Goal: Task Accomplishment & Management: Manage account settings

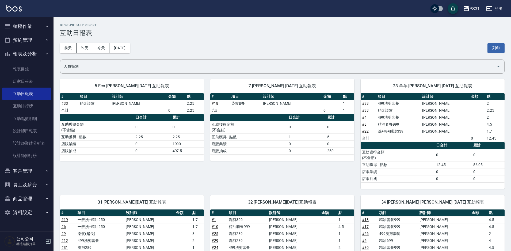
scroll to position [190, 0]
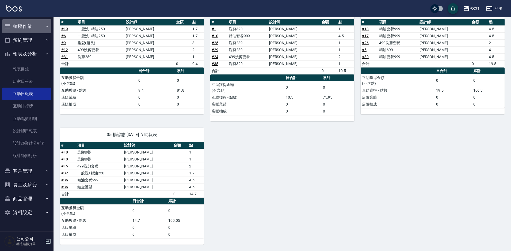
click at [31, 27] on button "櫃檯作業" at bounding box center [26, 26] width 49 height 14
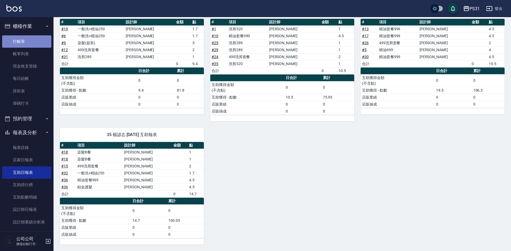
click at [27, 41] on link "打帳單" at bounding box center [26, 41] width 49 height 12
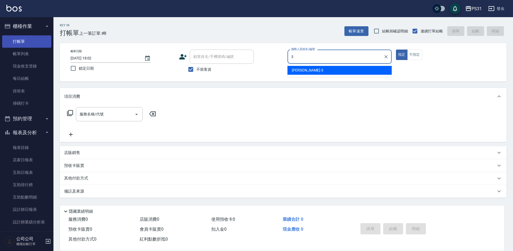
type input "[PERSON_NAME]-3"
type button "true"
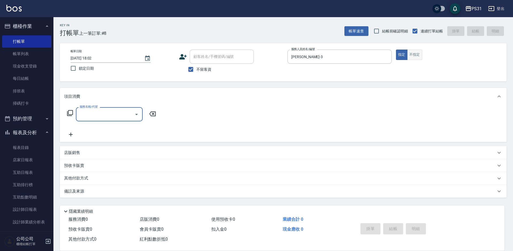
click at [419, 54] on button "不指定" at bounding box center [415, 54] width 15 height 10
click at [120, 119] on input "服務名稱/代號" at bounding box center [105, 113] width 54 height 9
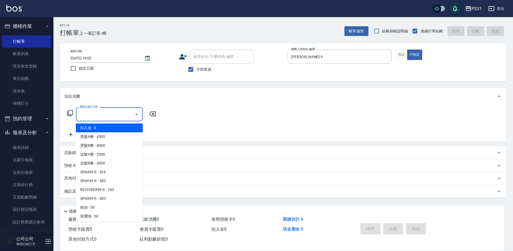
type input "3"
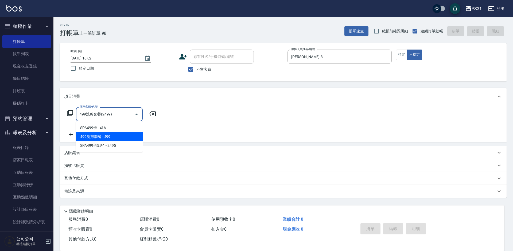
type input "499洗剪套餐(2499)"
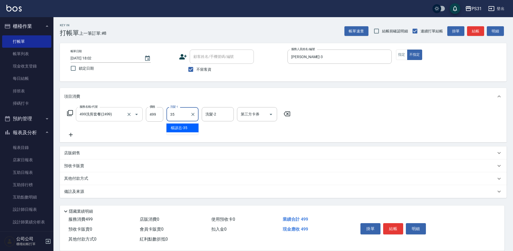
type input "楊諺志-35"
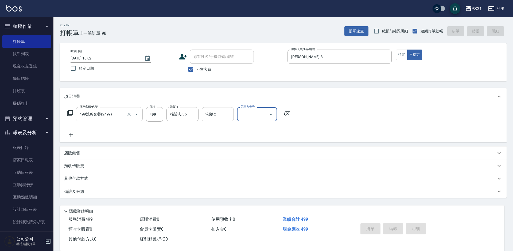
type input "[DATE] 18:20"
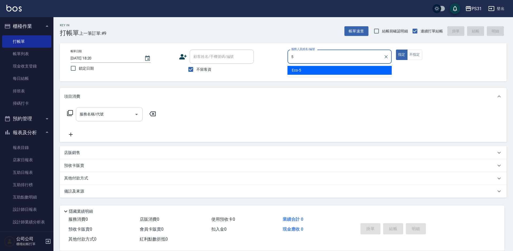
type input "Eco-5"
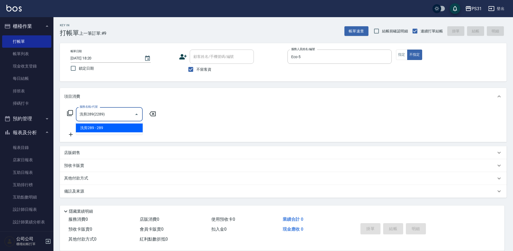
type input "洗剪289(2289)"
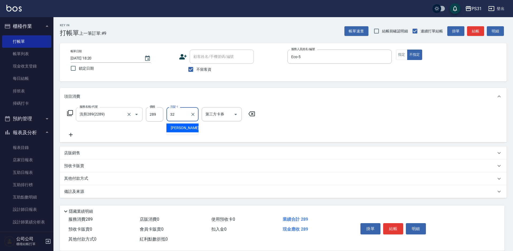
type input "[PERSON_NAME]-32"
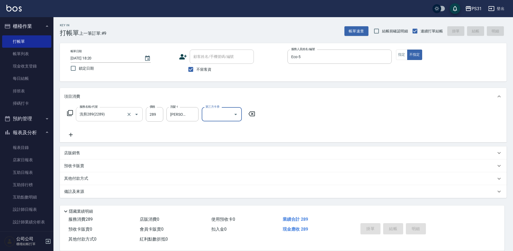
type input "[DATE] 18:21"
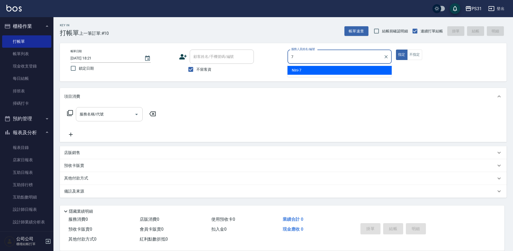
type input "Nini-7"
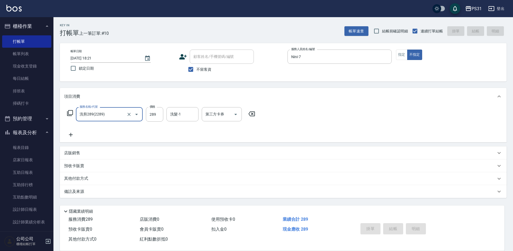
type input "洗剪289(2289)"
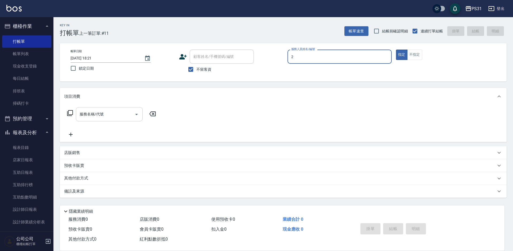
type input "Bille-2"
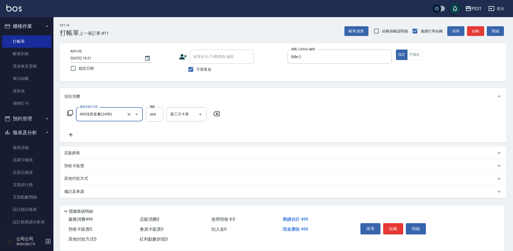
type input "499洗剪套餐(2499)"
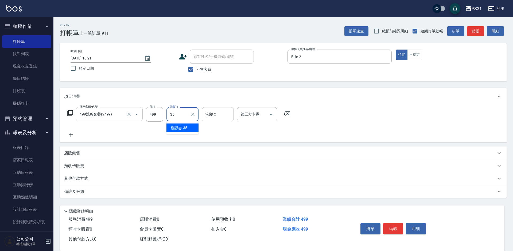
type input "楊諺志-35"
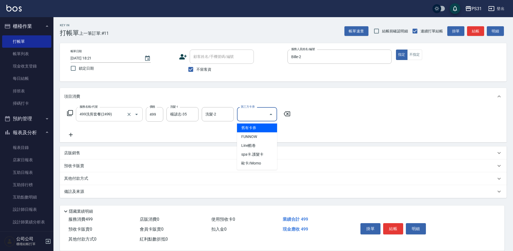
type input "舊有卡券"
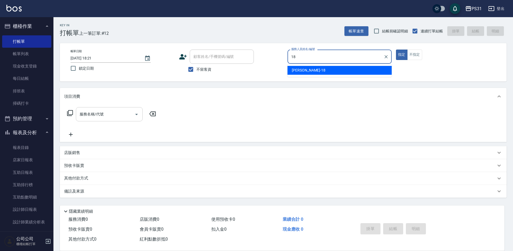
type input "[PERSON_NAME]-18"
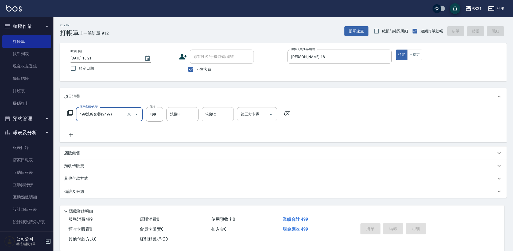
type input "499洗剪套餐(2499)"
type input "[DATE] 18:22"
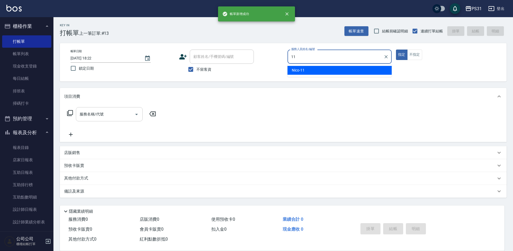
type input "Nico-11"
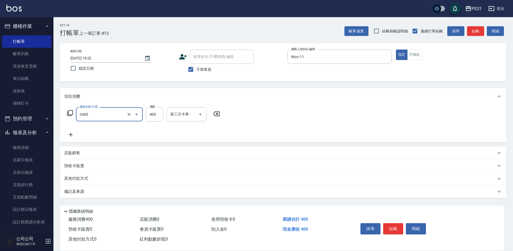
type input "洗剪400(2400)"
type input "350"
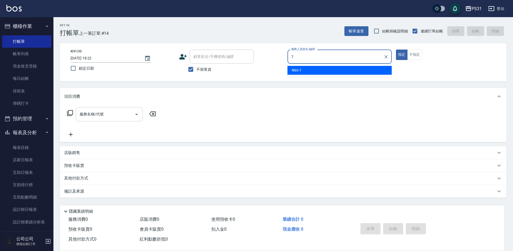
type input "Nini-7"
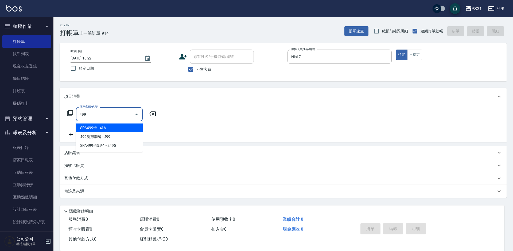
type input "SPA499卡(0049)"
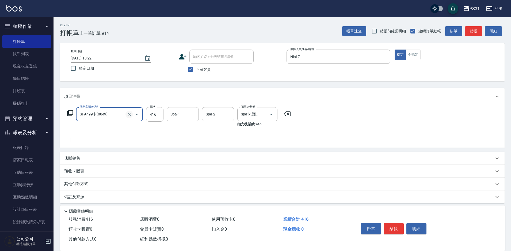
click at [129, 115] on icon "Clear" at bounding box center [128, 114] width 5 height 5
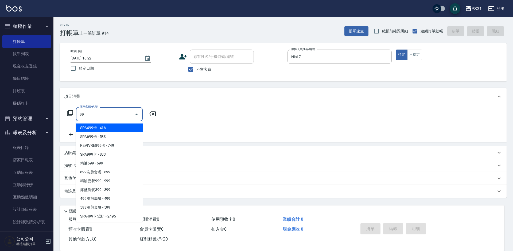
type input "9"
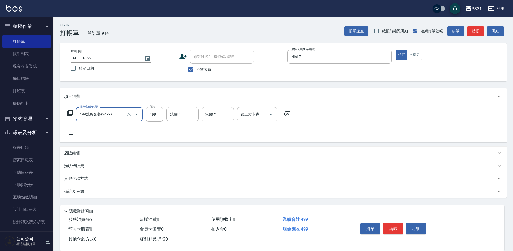
type input "499洗剪套餐(2499)"
type input "449"
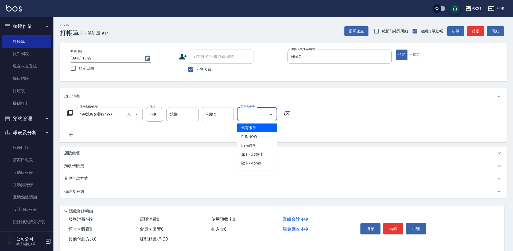
type input "舊有卡券"
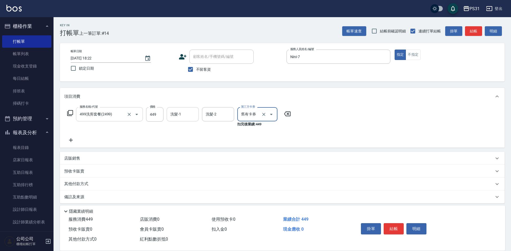
click at [167, 117] on div "洗髮-1" at bounding box center [183, 114] width 32 height 14
type input "[PERSON_NAME]-31"
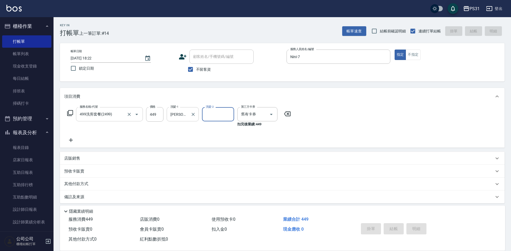
type input "[DATE] 18:23"
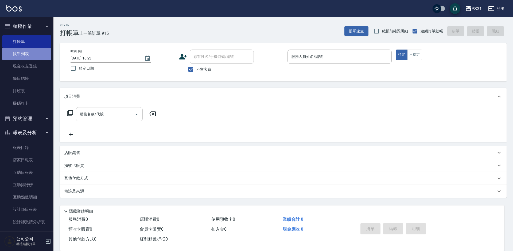
click at [40, 51] on link "帳單列表" at bounding box center [26, 54] width 49 height 12
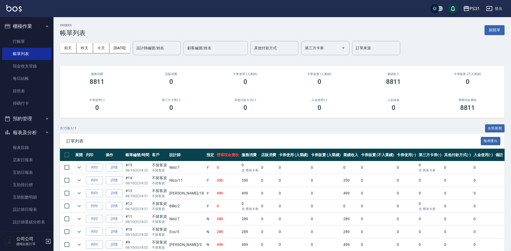
click at [82, 165] on icon "expand row" at bounding box center [79, 167] width 6 height 6
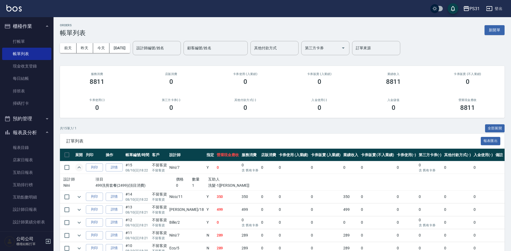
click at [116, 182] on p "499洗剪套餐(2499)(項目消費)" at bounding box center [135, 185] width 80 height 6
click at [111, 168] on link "詳情" at bounding box center [114, 167] width 17 height 8
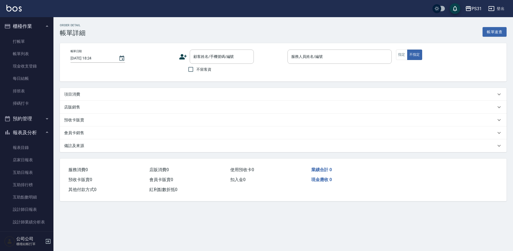
type input "[DATE] 18:22"
checkbox input "true"
type input "Nini-7"
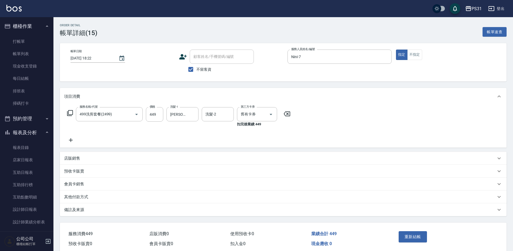
type input "499洗剪套餐(2499)"
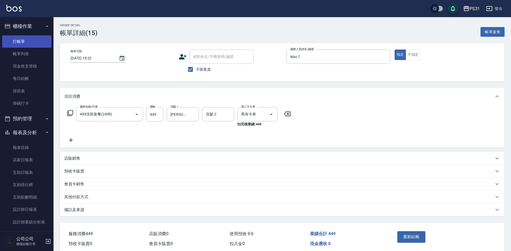
click at [24, 43] on link "打帳單" at bounding box center [26, 41] width 49 height 12
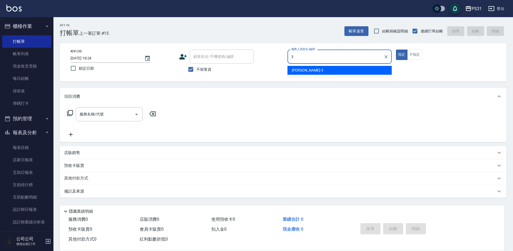
type input "[PERSON_NAME]-3"
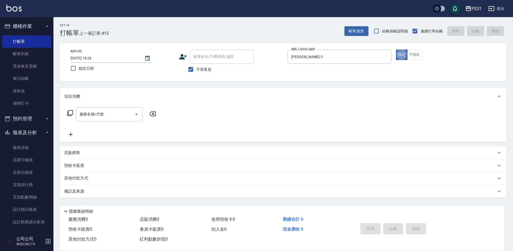
type button "true"
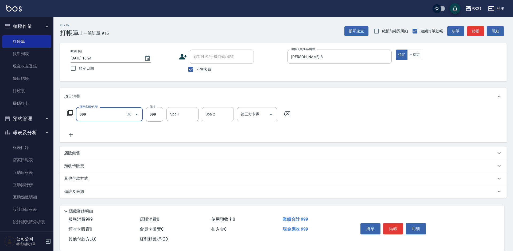
type input "精油套餐999(999)"
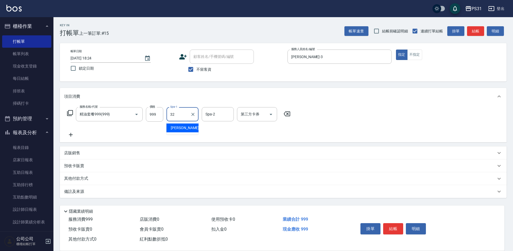
type input "[PERSON_NAME]-32"
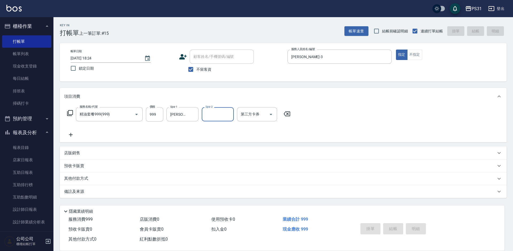
type input "[DATE] 18:25"
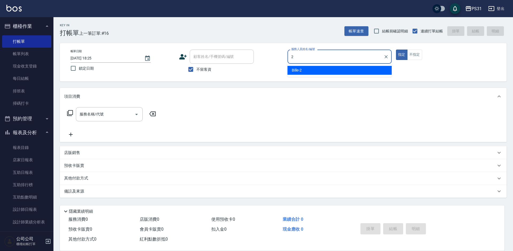
type input "Bille-2"
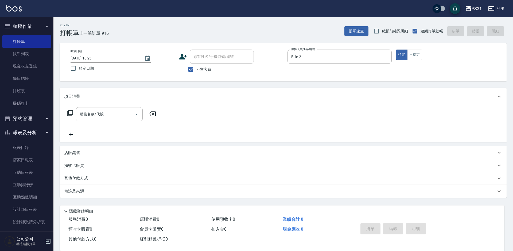
click at [78, 152] on p "店販銷售" at bounding box center [72, 153] width 16 height 6
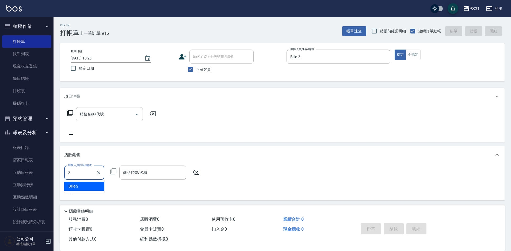
type input "Bille-2"
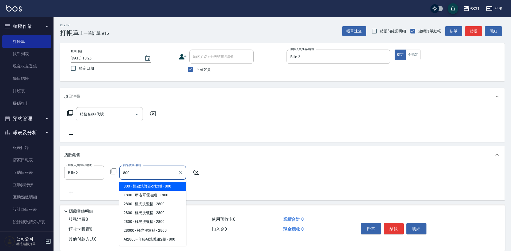
type input "極致洗護組or軟蠟"
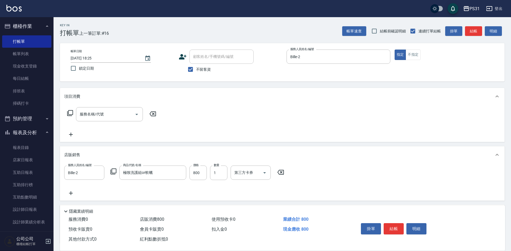
click at [70, 109] on div "服務名稱/代號 服務名稱/代號" at bounding box center [111, 114] width 95 height 14
click at [72, 111] on icon at bounding box center [70, 113] width 6 height 6
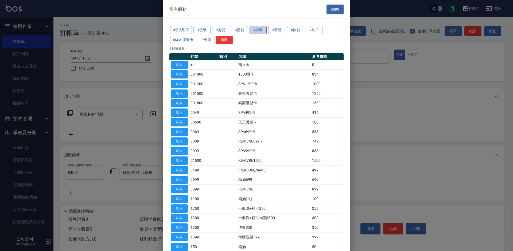
click at [262, 29] on button "4染髮" at bounding box center [258, 30] width 17 height 8
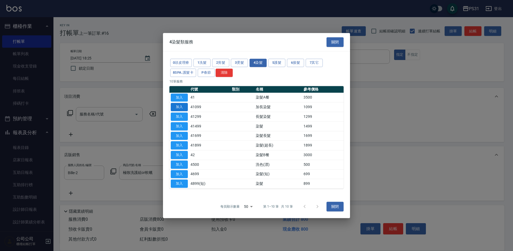
click at [183, 107] on button "加入" at bounding box center [179, 107] width 17 height 8
type input "加長染髮(41099)"
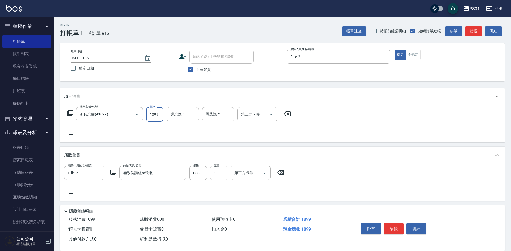
click at [158, 112] on input "1099" at bounding box center [154, 114] width 17 height 14
type input "1000"
type input "[PERSON_NAME]-20"
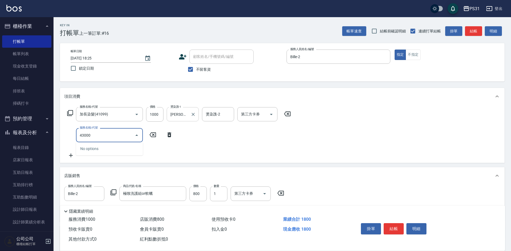
type input "43000"
click at [70, 112] on icon at bounding box center [70, 113] width 6 height 6
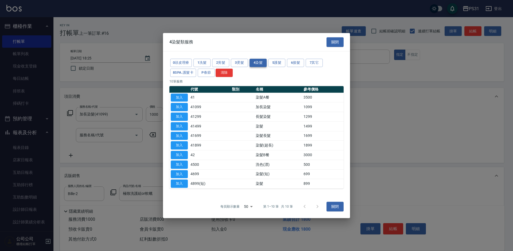
click at [254, 63] on button "4染髮" at bounding box center [258, 63] width 17 height 8
click at [180, 152] on button "加入" at bounding box center [179, 155] width 17 height 8
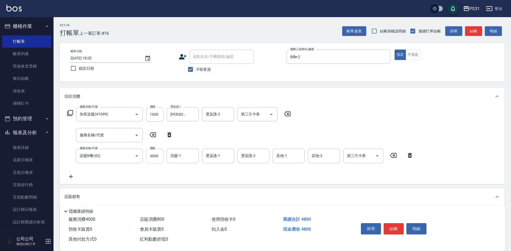
click at [155, 154] on input "3000" at bounding box center [154, 155] width 17 height 14
type input "3000"
type input "[PERSON_NAME]-20"
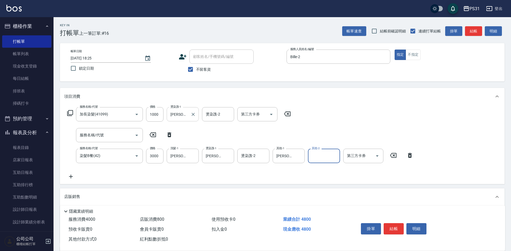
click at [178, 117] on input "[PERSON_NAME]-20" at bounding box center [178, 113] width 19 height 9
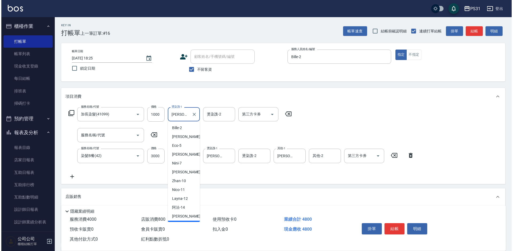
scroll to position [8, 0]
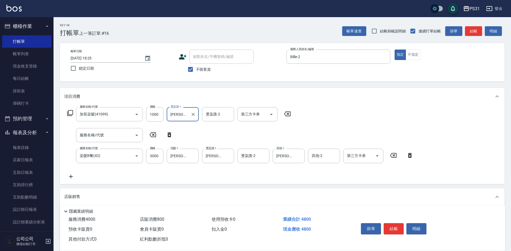
type input "龍-20"
click at [191, 113] on icon "Clear" at bounding box center [192, 114] width 5 height 5
type input "[PERSON_NAME]-32"
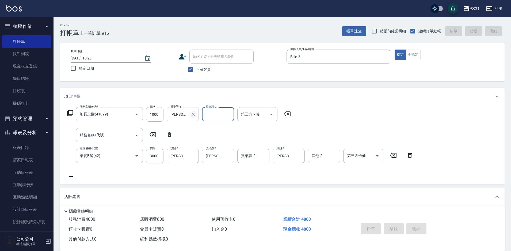
type input "[DATE] 18:27"
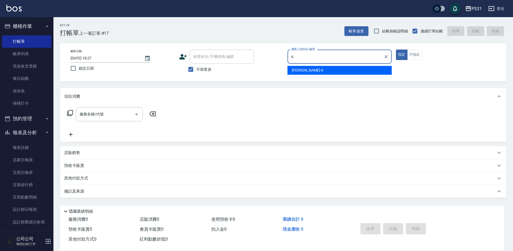
type input "Aki-6"
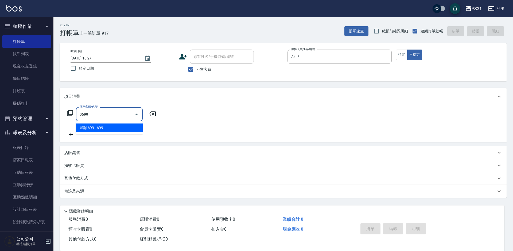
type input "精油699(0699)"
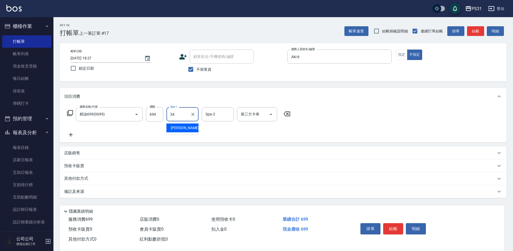
type input "[PERSON_NAME]-34"
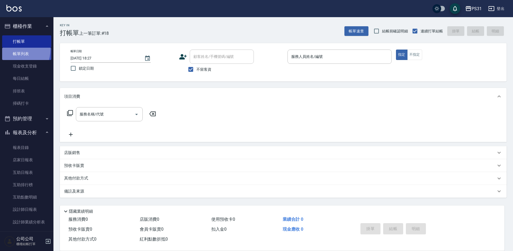
click at [13, 49] on link "帳單列表" at bounding box center [26, 54] width 49 height 12
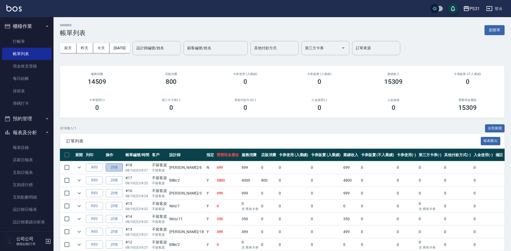
click at [112, 167] on link "詳情" at bounding box center [114, 167] width 17 height 8
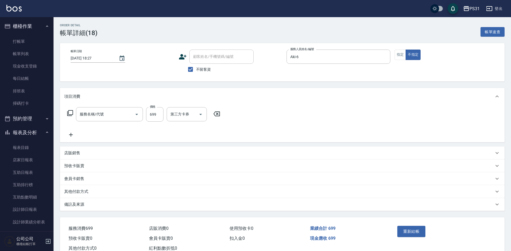
checkbox input "true"
type input "Aki-6"
type input "精油699(0699)"
click at [402, 56] on button "指定" at bounding box center [399, 54] width 11 height 10
click at [403, 226] on button "重新結帳" at bounding box center [411, 230] width 28 height 11
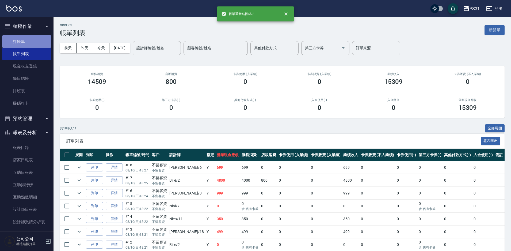
click at [32, 38] on link "打帳單" at bounding box center [26, 41] width 49 height 12
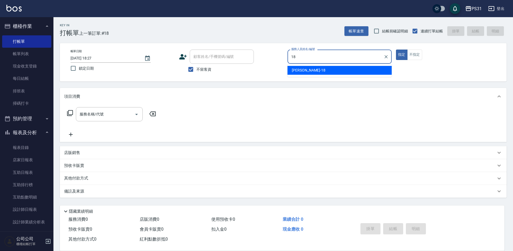
type input "[PERSON_NAME]-18"
type button "true"
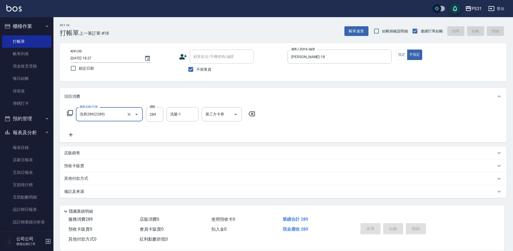
type input "洗剪289(2289)"
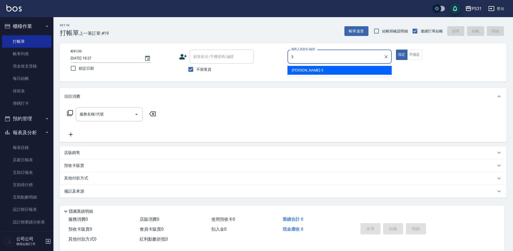
type input "[PERSON_NAME]-3"
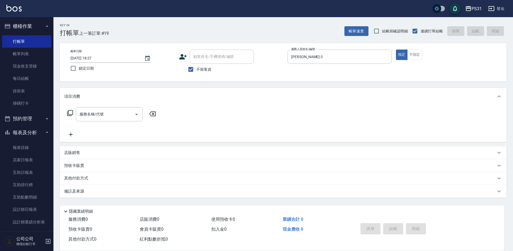
click at [80, 150] on p "店販銷售" at bounding box center [72, 153] width 16 height 6
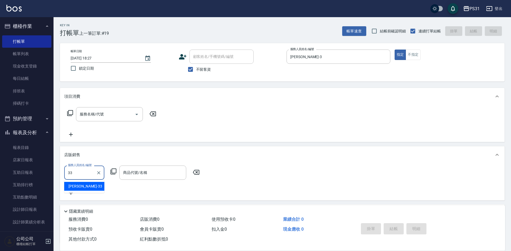
type input "[PERSON_NAME]-33"
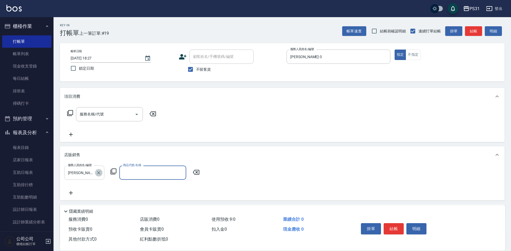
click at [98, 172] on icon "Clear" at bounding box center [98, 172] width 5 height 5
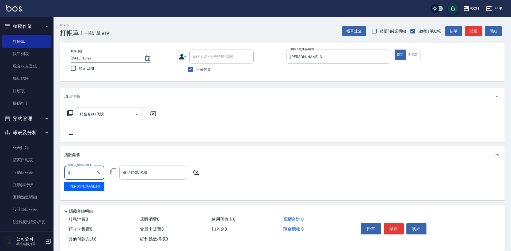
type input "[PERSON_NAME]-3"
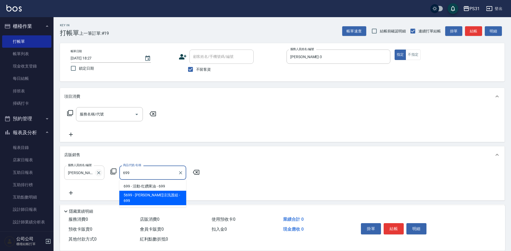
type input "水水沁涼洗護組"
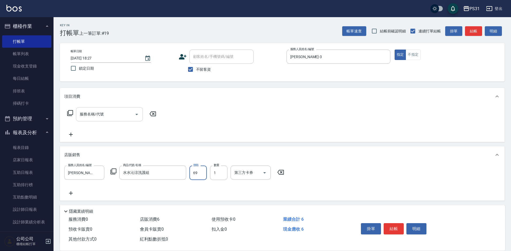
type input "699"
click at [102, 117] on div "服務名稱/代號 服務名稱/代號" at bounding box center [109, 114] width 67 height 14
type input "染髮B餐(42)"
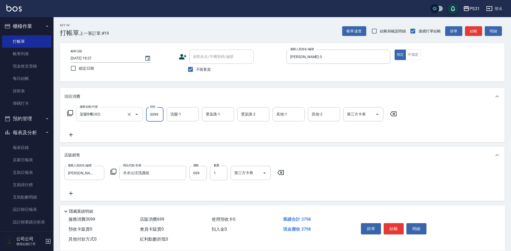
type input "3099"
type input "楊諺志-35"
type input "[PERSON_NAME]-3"
type input "楊諺志-35"
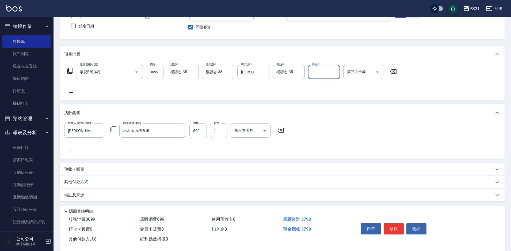
scroll to position [44, 0]
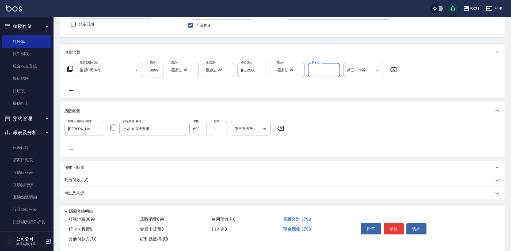
click at [69, 146] on icon at bounding box center [70, 149] width 13 height 6
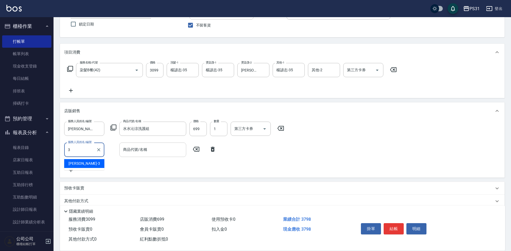
type input "[PERSON_NAME]-3"
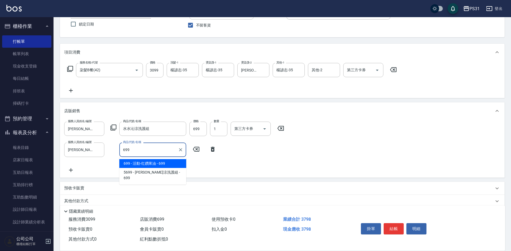
type input "活動-红鑽果油"
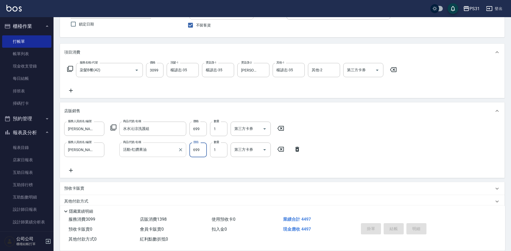
type input "[DATE] 18:28"
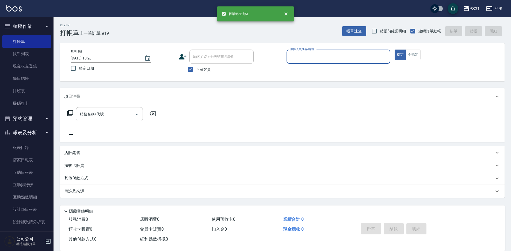
scroll to position [0, 0]
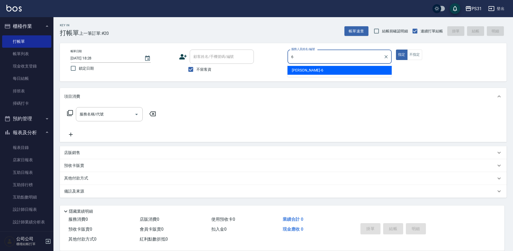
type input "Aki-6"
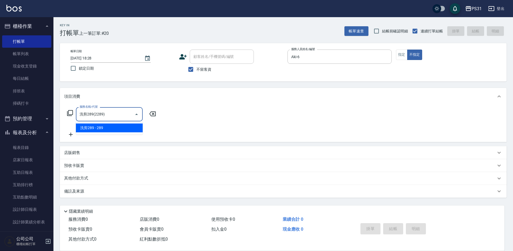
type input "洗剪289(2289)"
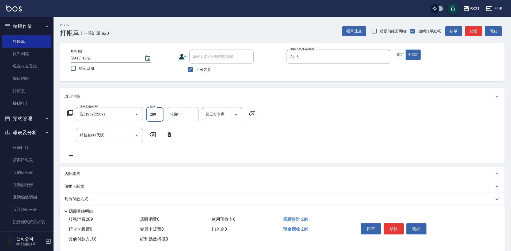
click at [159, 112] on input "289" at bounding box center [154, 114] width 17 height 14
type input "339"
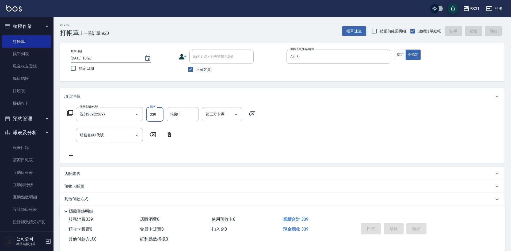
type input "[DATE] 18:29"
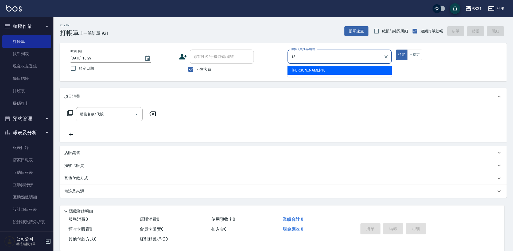
type input "[PERSON_NAME]-18"
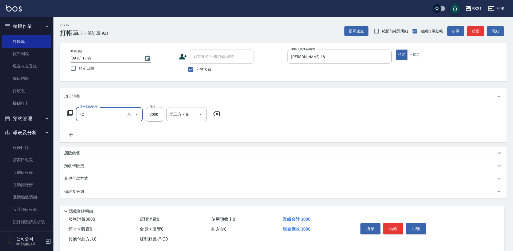
type input "染髮B餐(42)"
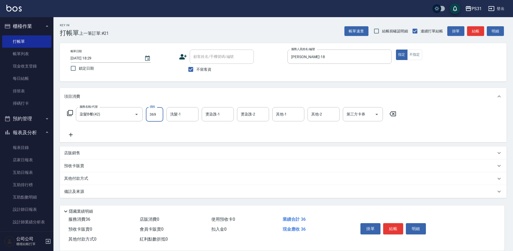
type input "3699"
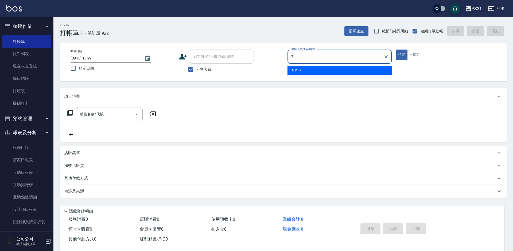
type input "Nini-7"
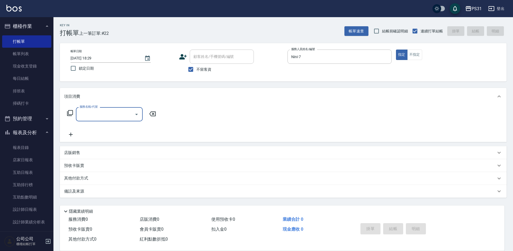
click at [73, 114] on icon at bounding box center [70, 113] width 6 height 6
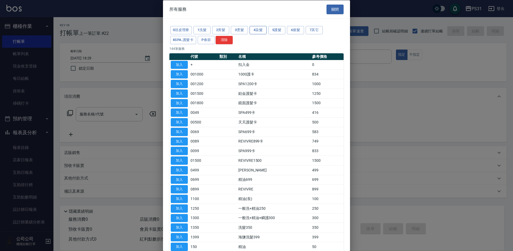
click at [256, 29] on button "4染髮" at bounding box center [258, 30] width 17 height 8
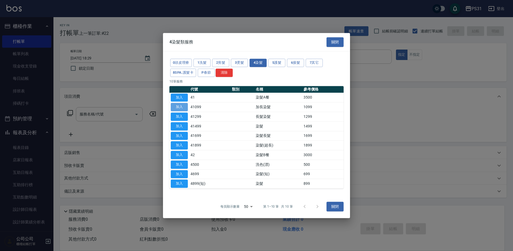
click at [183, 108] on button "加入" at bounding box center [179, 107] width 17 height 8
type input "加長染髮(41099)"
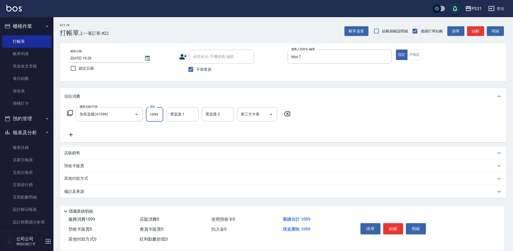
click at [159, 114] on input "1099" at bounding box center [154, 114] width 17 height 14
type input "1200"
type input "[PERSON_NAME]-31"
type input "Nini-7"
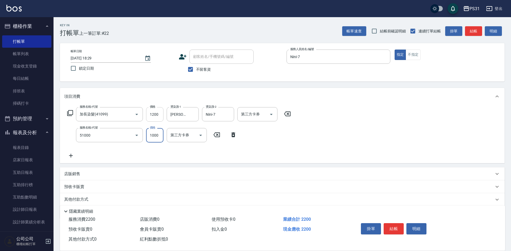
type input "酵素/紅鑽/焦糖/單噴精華液(51000)"
click at [150, 135] on input "1000" at bounding box center [154, 135] width 17 height 14
type input "1049"
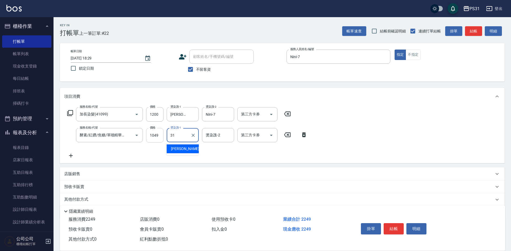
type input "[PERSON_NAME]-31"
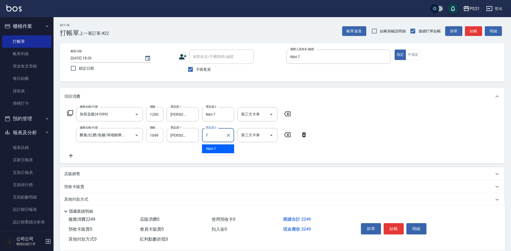
type input "Nini-7"
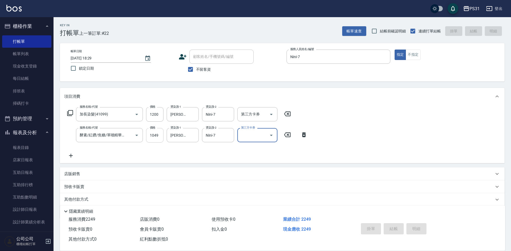
type input "[DATE] 18:31"
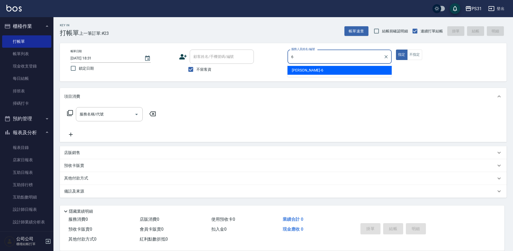
type input "Aki-6"
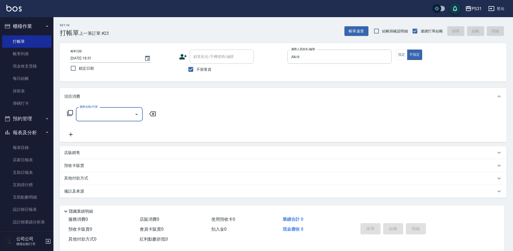
click at [69, 111] on icon at bounding box center [70, 113] width 6 height 6
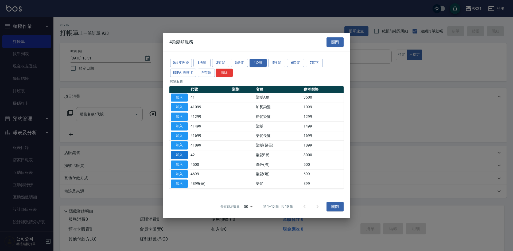
click at [181, 153] on button "加入" at bounding box center [179, 155] width 17 height 8
type input "染髮B餐(42)"
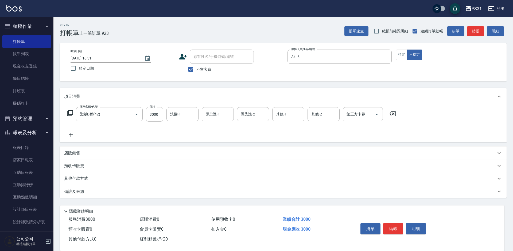
click at [157, 113] on input "3000" at bounding box center [154, 114] width 17 height 14
type input "2499"
type input "[PERSON_NAME]-34"
click at [393, 225] on button "結帳" at bounding box center [393, 228] width 20 height 11
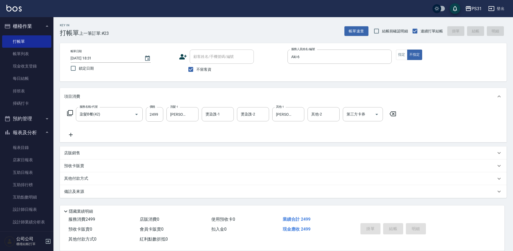
type input "[DATE] 18:32"
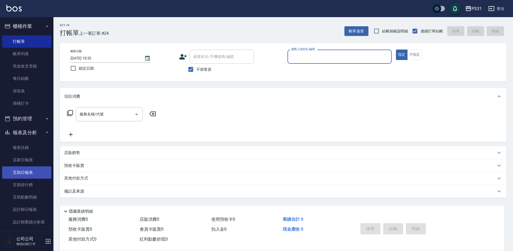
click at [28, 175] on link "互助日報表" at bounding box center [26, 172] width 49 height 12
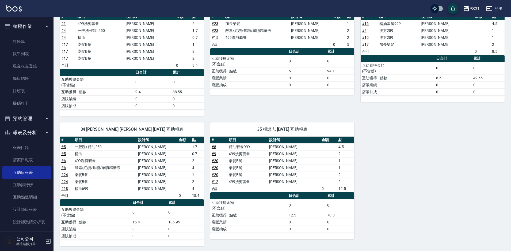
scroll to position [183, 0]
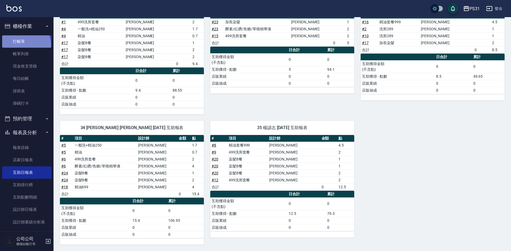
click at [25, 45] on link "打帳單" at bounding box center [26, 41] width 49 height 12
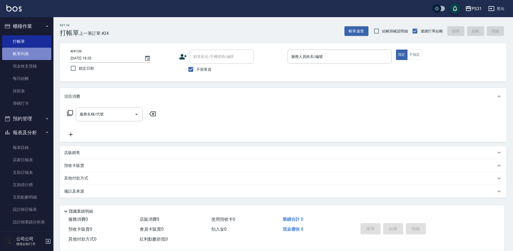
click at [31, 53] on link "帳單列表" at bounding box center [26, 54] width 49 height 12
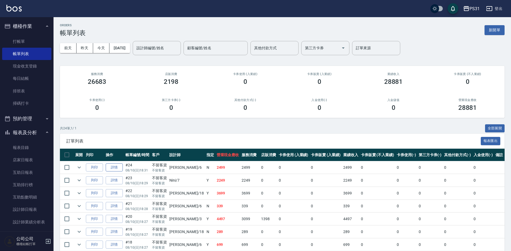
click at [117, 165] on link "詳情" at bounding box center [114, 167] width 17 height 8
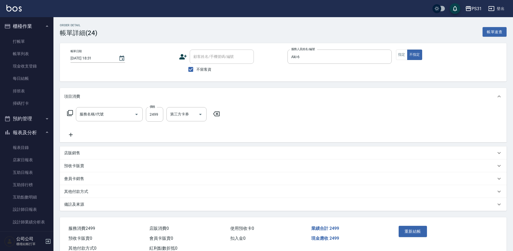
type input "[DATE] 18:31"
checkbox input "true"
type input "Aki-6"
type input "染髮B餐(42)"
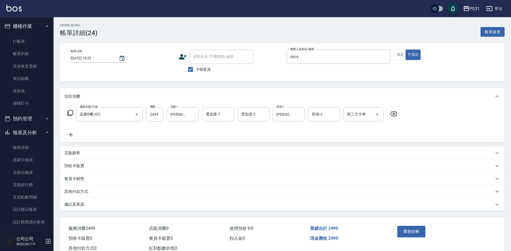
click at [214, 114] on input "燙染謢-1" at bounding box center [217, 113] width 27 height 9
type input "[PERSON_NAME]-34"
click at [411, 228] on button "重新結帳" at bounding box center [411, 230] width 28 height 11
click at [29, 169] on link "互助日報表" at bounding box center [26, 172] width 49 height 12
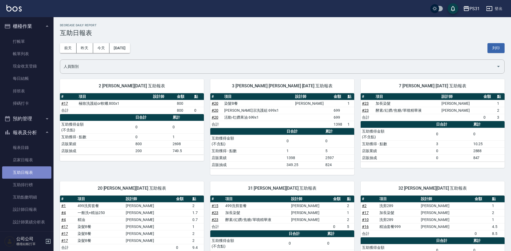
click at [34, 172] on link "互助日報表" at bounding box center [26, 172] width 49 height 12
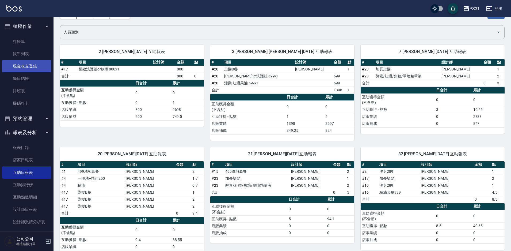
scroll to position [27, 0]
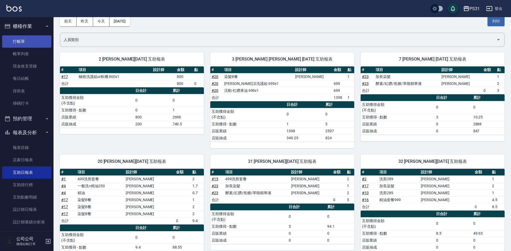
click at [25, 42] on link "打帳單" at bounding box center [26, 41] width 49 height 12
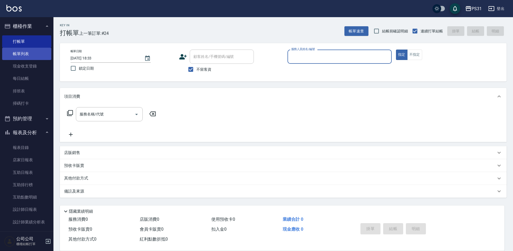
drag, startPoint x: 40, startPoint y: 53, endPoint x: 35, endPoint y: 52, distance: 4.8
click at [40, 53] on link "帳單列表" at bounding box center [26, 54] width 49 height 12
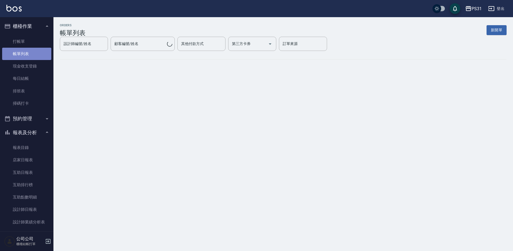
click at [35, 52] on link "帳單列表" at bounding box center [26, 54] width 49 height 12
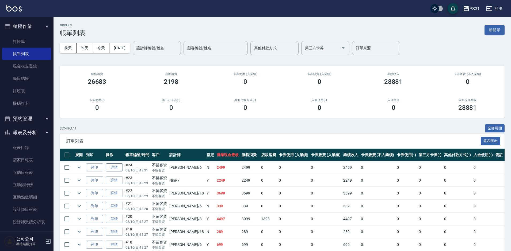
click at [113, 167] on link "詳情" at bounding box center [114, 167] width 17 height 8
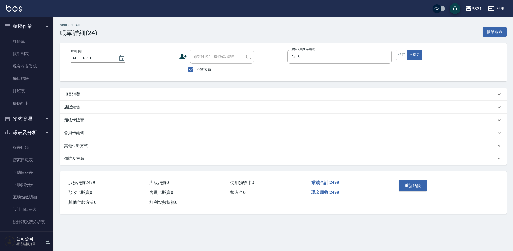
type input "[DATE] 18:31"
checkbox input "true"
type input "Aki-6"
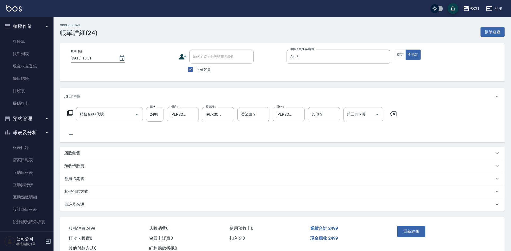
type input "染髮B餐(42)"
click at [227, 114] on icon "Clear" at bounding box center [228, 114] width 5 height 5
click at [405, 229] on button "重新結帳" at bounding box center [411, 230] width 28 height 11
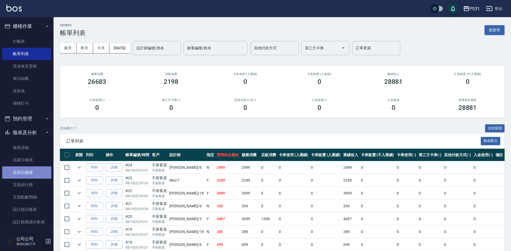
click at [32, 175] on link "互助日報表" at bounding box center [26, 172] width 49 height 12
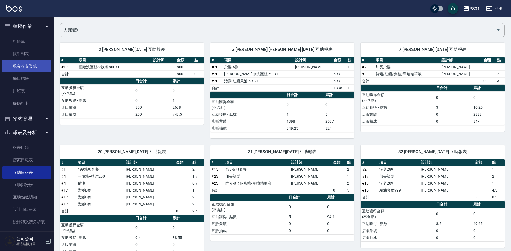
scroll to position [27, 0]
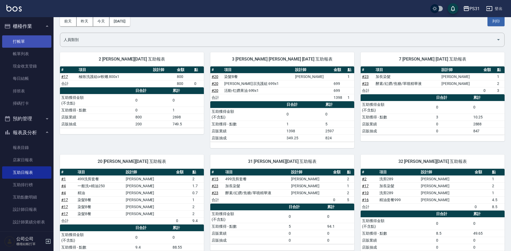
click at [22, 43] on link "打帳單" at bounding box center [26, 41] width 49 height 12
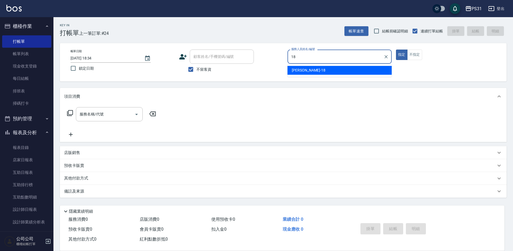
type input "[PERSON_NAME]-18"
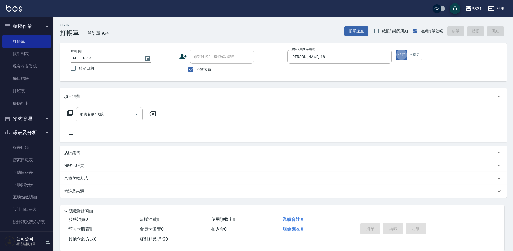
type button "true"
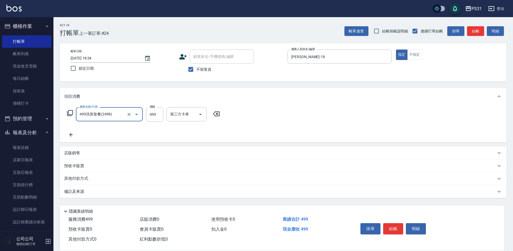
type input "499洗剪套餐(2499)"
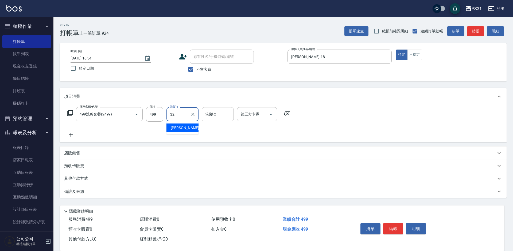
type input "[PERSON_NAME]-32"
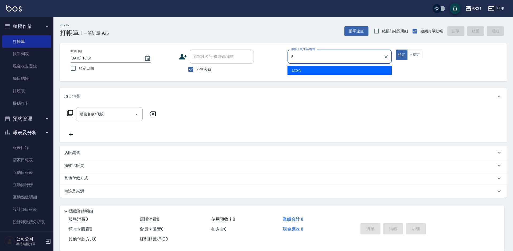
type input "Eco-5"
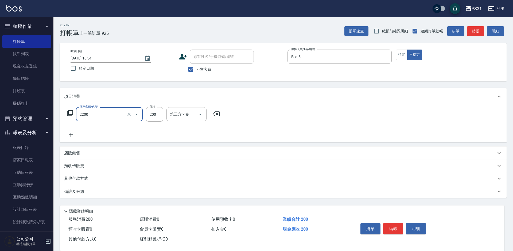
type input "剪髮200(2200)"
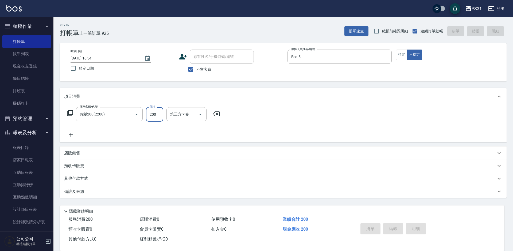
type input "[DATE] 18:37"
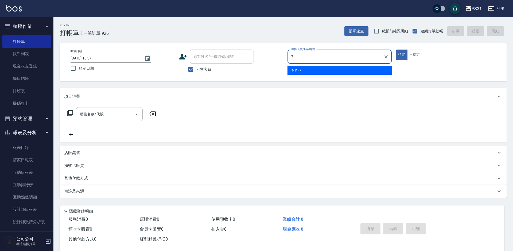
type input "Nini-7"
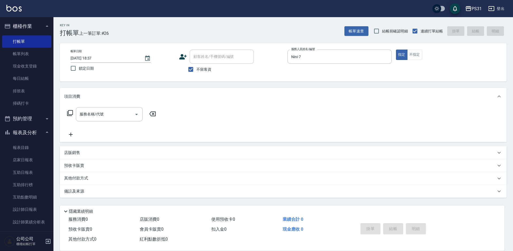
click at [71, 147] on div "店販銷售" at bounding box center [283, 152] width 447 height 13
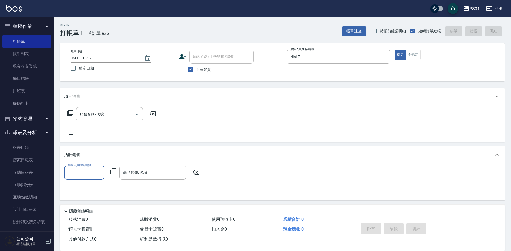
scroll to position [0, 0]
type input "Nini-7"
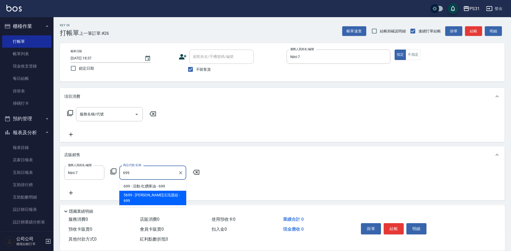
type input "水水沁涼洗護組"
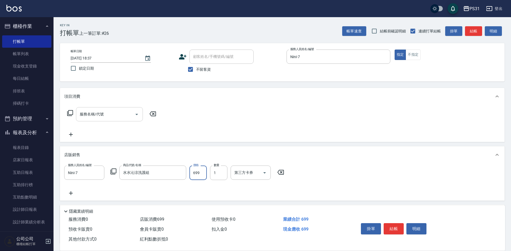
click at [95, 110] on div "服務名稱/代號 服務名稱/代號" at bounding box center [109, 114] width 67 height 14
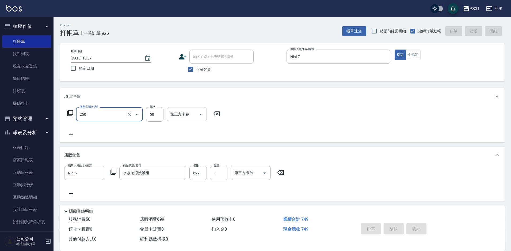
type input "250"
type input "[DATE] 18:38"
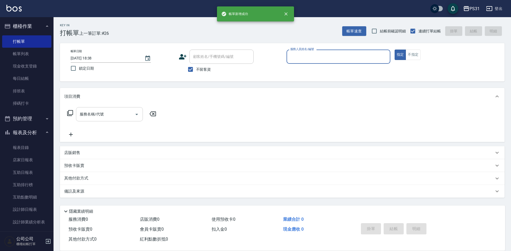
scroll to position [0, 0]
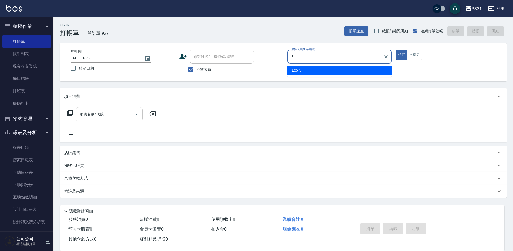
type input "Eco-5"
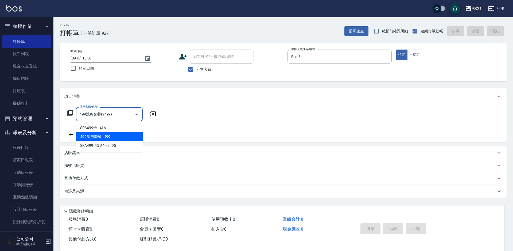
type input "499洗剪套餐(2499)"
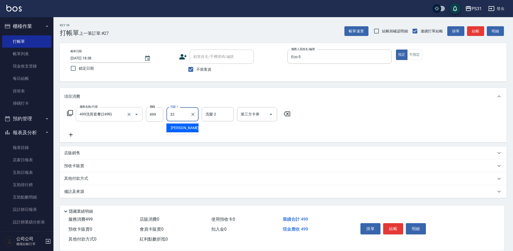
type input "[PERSON_NAME]-32"
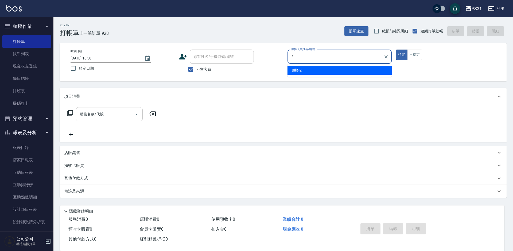
type input "Bille-2"
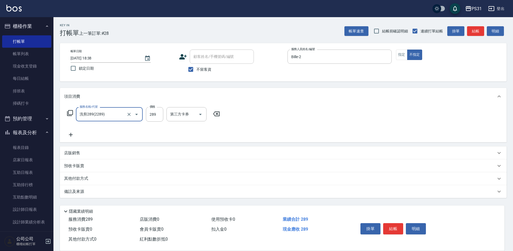
type input "洗剪289(2289)"
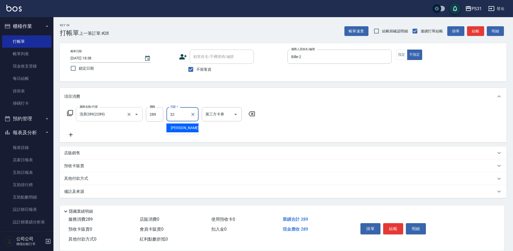
type input "[PERSON_NAME]-32"
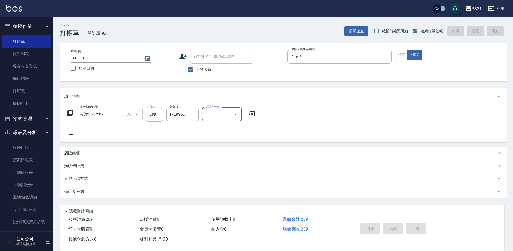
type input "[DATE] 18:39"
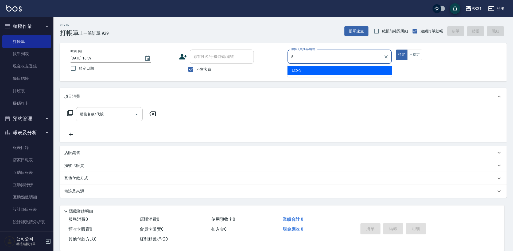
type input "Eco-5"
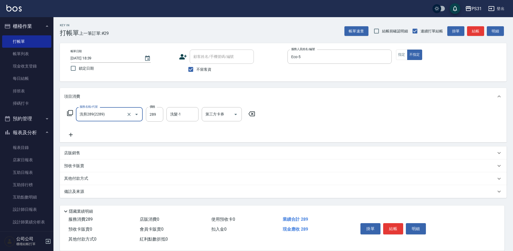
type input "洗剪289(2289)"
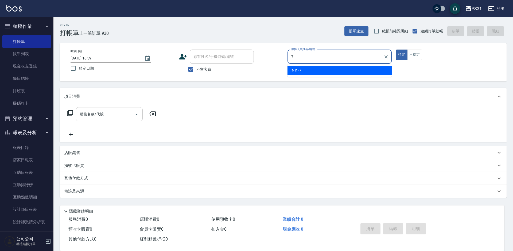
type input "Nini-7"
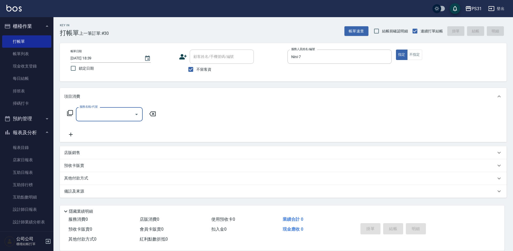
click at [84, 150] on div "店販銷售" at bounding box center [280, 153] width 432 height 6
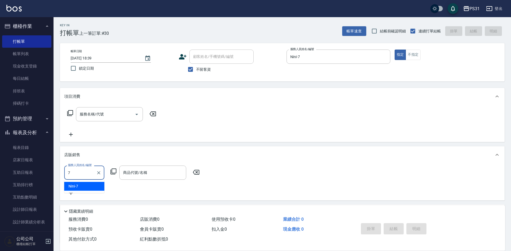
type input "Nini-7"
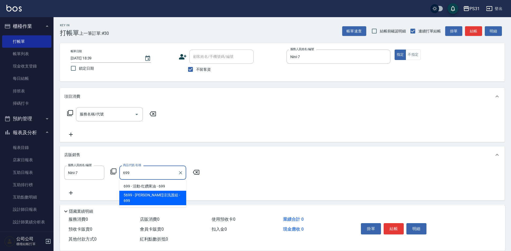
type input "水水沁涼洗護組"
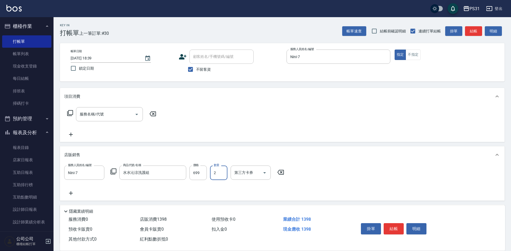
type input "2"
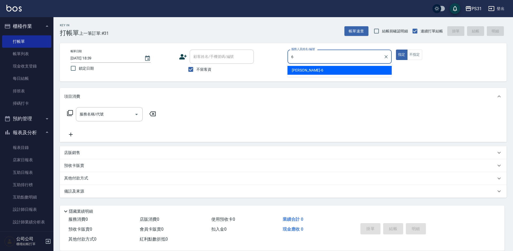
type input "Aki-6"
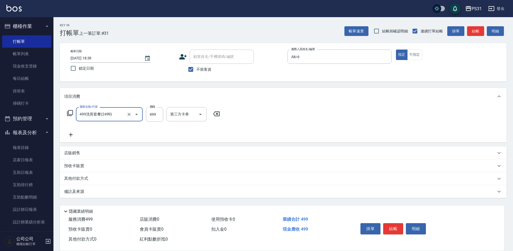
type input "499洗剪套餐(2499)"
type input "590"
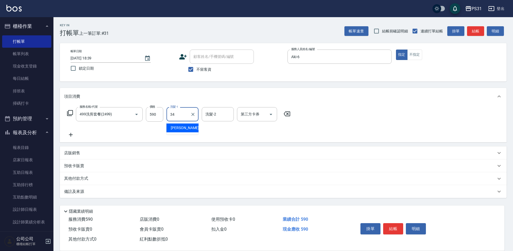
type input "[PERSON_NAME]-34"
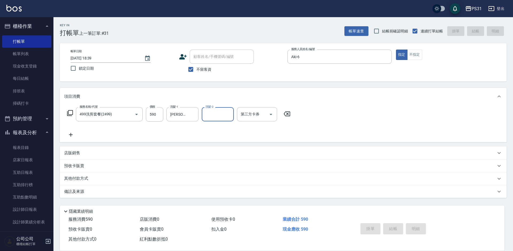
type input "[DATE] 18:40"
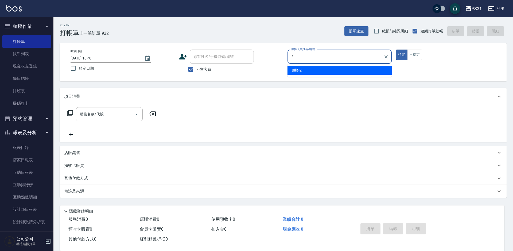
type input "Bille-2"
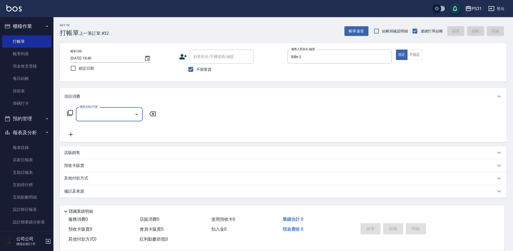
click at [71, 114] on icon at bounding box center [70, 113] width 6 height 6
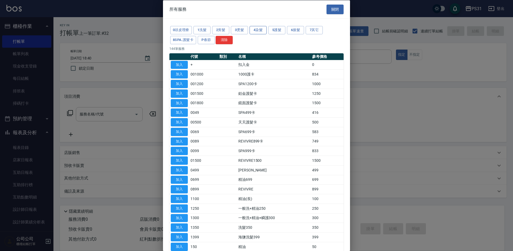
click at [258, 31] on button "4染髮" at bounding box center [258, 30] width 17 height 8
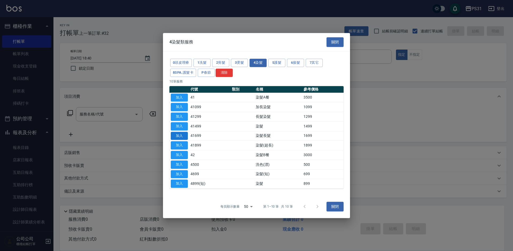
click at [178, 135] on button "加入" at bounding box center [179, 136] width 17 height 8
type input "染髮長髮(41699)"
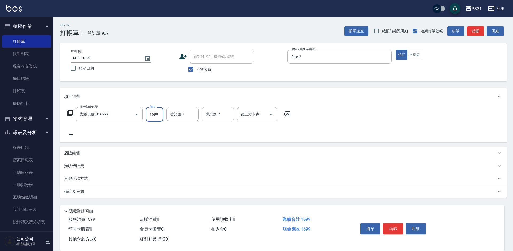
click at [158, 113] on input "1699" at bounding box center [154, 114] width 17 height 14
type input "1599"
type input "[PERSON_NAME]-20"
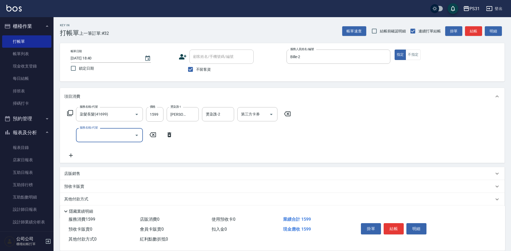
click at [69, 110] on icon at bounding box center [70, 113] width 6 height 6
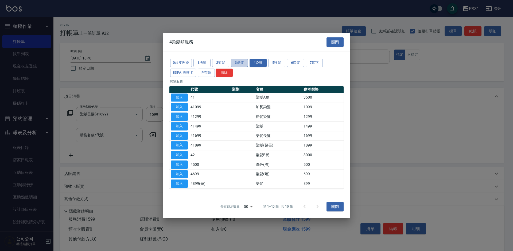
click at [236, 62] on button "3燙髮" at bounding box center [239, 63] width 17 height 8
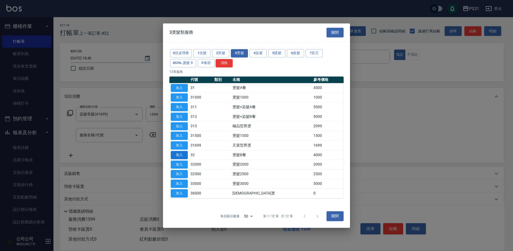
click at [180, 155] on button "加入" at bounding box center [179, 155] width 17 height 8
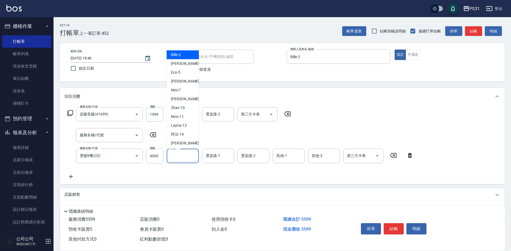
click at [175, 155] on input "洗髮-1" at bounding box center [182, 155] width 27 height 9
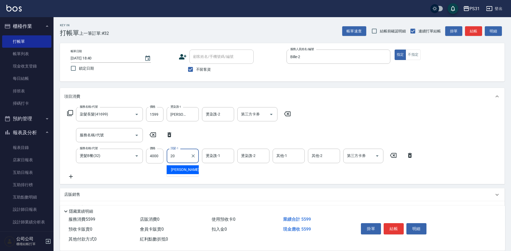
type input "[PERSON_NAME]-20"
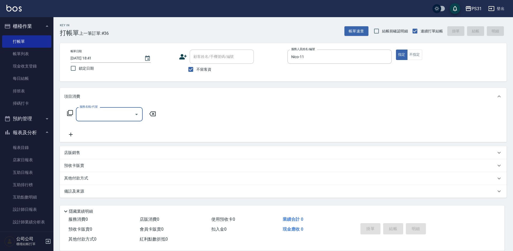
click at [71, 114] on icon at bounding box center [70, 113] width 6 height 6
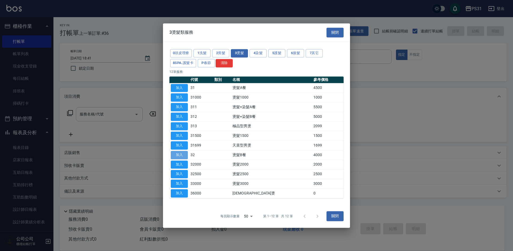
click at [181, 154] on button "加入" at bounding box center [179, 155] width 17 height 8
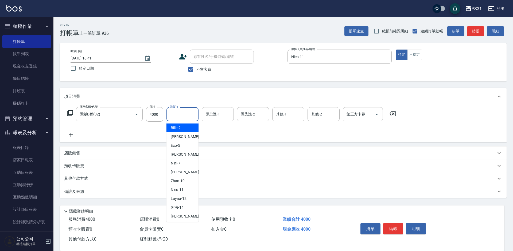
click at [184, 111] on input "洗髮-1" at bounding box center [182, 113] width 27 height 9
click at [376, 114] on icon "Open" at bounding box center [377, 114] width 6 height 6
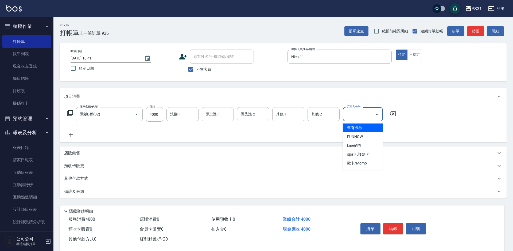
click at [353, 131] on span "舊有卡券" at bounding box center [363, 127] width 40 height 9
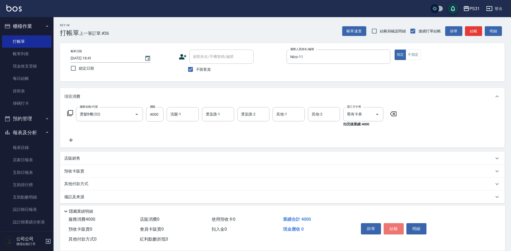
click at [391, 224] on button "結帳" at bounding box center [393, 228] width 20 height 11
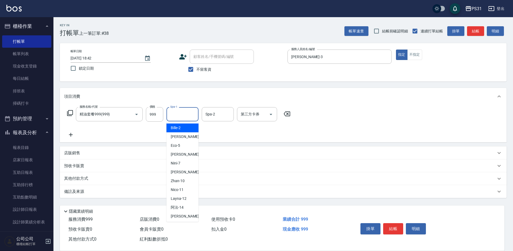
click at [193, 114] on input "Spa-1" at bounding box center [182, 113] width 27 height 9
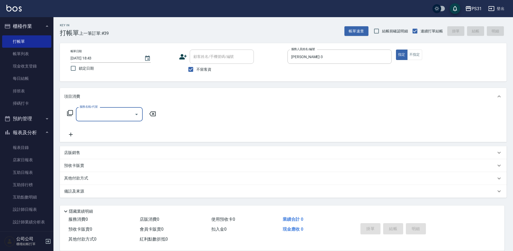
click at [73, 152] on p "店販銷售" at bounding box center [72, 153] width 16 height 6
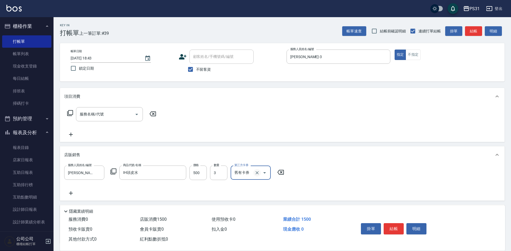
click at [255, 171] on icon "Clear" at bounding box center [256, 172] width 5 height 5
click at [271, 155] on div "店販銷售" at bounding box center [278, 155] width 429 height 6
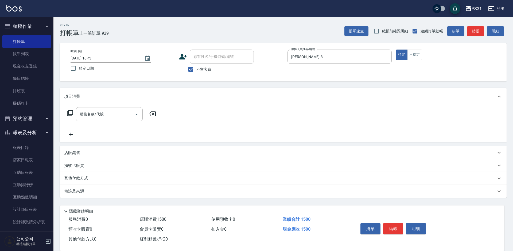
click at [82, 175] on p "其他付款方式" at bounding box center [77, 178] width 27 height 6
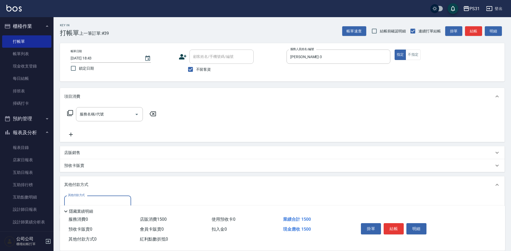
scroll to position [27, 0]
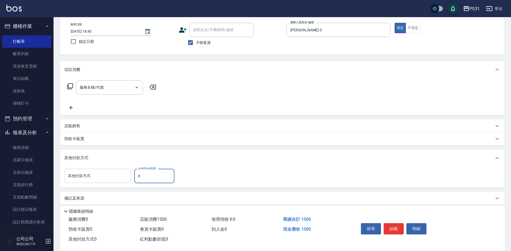
click at [102, 169] on div "其他付款方式" at bounding box center [97, 175] width 67 height 14
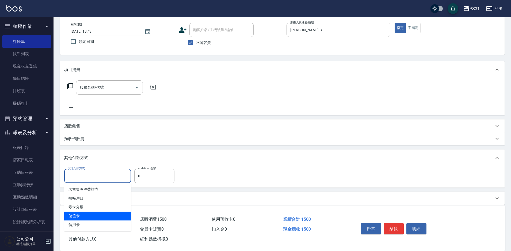
click at [103, 216] on span "儲值卡" at bounding box center [97, 215] width 67 height 9
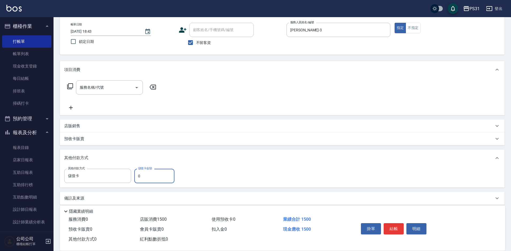
click at [137, 176] on input "0" at bounding box center [154, 175] width 40 height 14
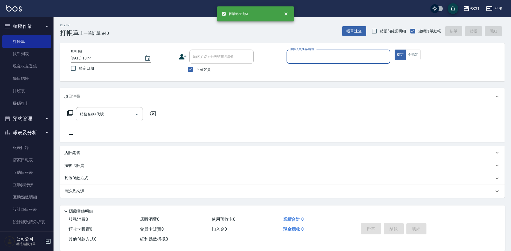
scroll to position [0, 0]
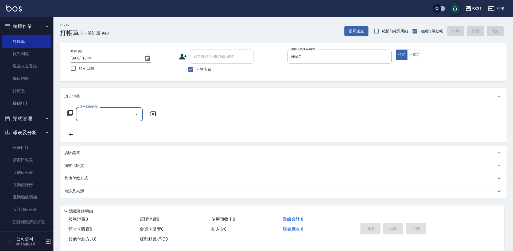
click at [73, 112] on icon at bounding box center [70, 113] width 6 height 6
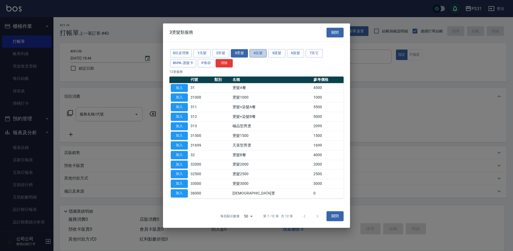
click at [256, 51] on button "4染髮" at bounding box center [258, 53] width 17 height 8
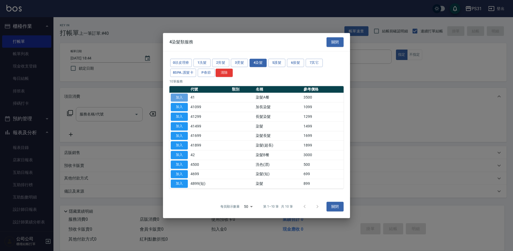
click at [183, 96] on button "加入" at bounding box center [179, 97] width 17 height 8
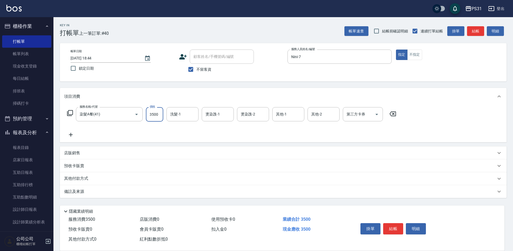
click at [159, 118] on input "3500" at bounding box center [154, 114] width 17 height 14
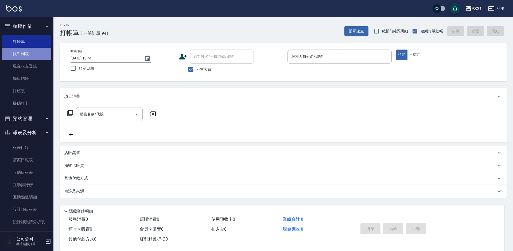
click at [41, 48] on link "帳單列表" at bounding box center [26, 54] width 49 height 12
click at [38, 52] on link "帳單列表" at bounding box center [26, 54] width 49 height 12
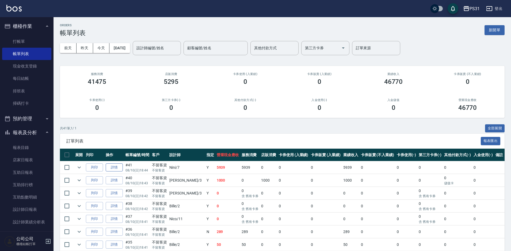
click at [117, 168] on link "詳情" at bounding box center [114, 167] width 17 height 8
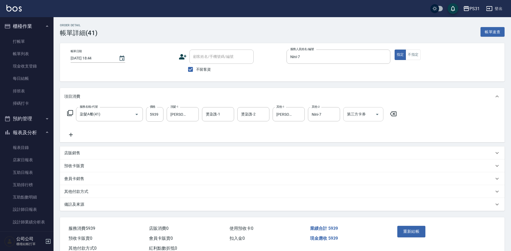
click at [378, 112] on icon "Open" at bounding box center [377, 114] width 6 height 6
click at [364, 127] on span "舊有卡券" at bounding box center [363, 127] width 40 height 9
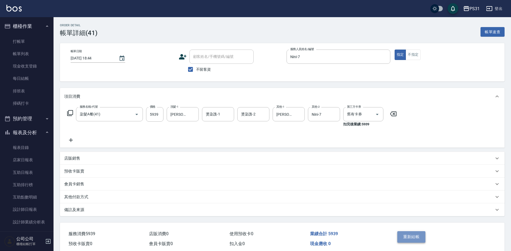
click at [406, 233] on button "重新結帳" at bounding box center [411, 236] width 28 height 11
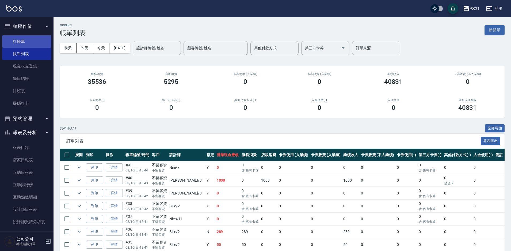
click at [22, 41] on link "打帳單" at bounding box center [26, 41] width 49 height 12
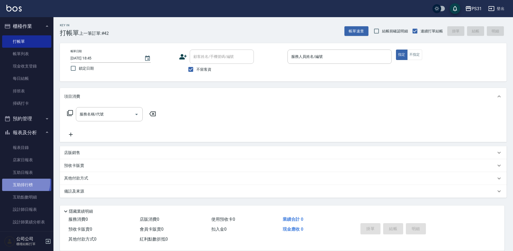
click at [22, 182] on link "互助排行榜" at bounding box center [26, 184] width 49 height 12
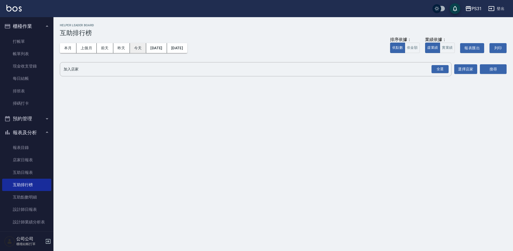
click at [135, 49] on button "今天" at bounding box center [138, 48] width 17 height 10
click at [448, 68] on div "全選" at bounding box center [440, 69] width 17 height 8
click at [141, 49] on button "今天" at bounding box center [138, 48] width 17 height 10
click at [499, 70] on button "搜尋" at bounding box center [493, 69] width 27 height 10
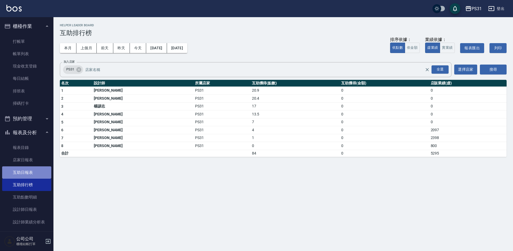
click at [28, 174] on link "互助日報表" at bounding box center [26, 172] width 49 height 12
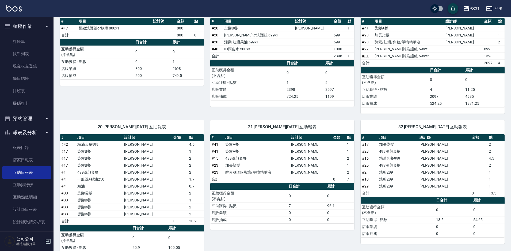
scroll to position [66, 0]
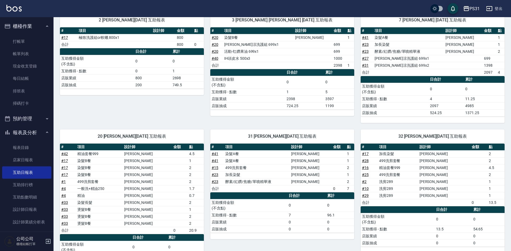
click at [229, 169] on td "499洗剪套餐" at bounding box center [257, 167] width 66 height 7
click at [237, 173] on td "加長染髮" at bounding box center [257, 174] width 66 height 7
click at [241, 179] on td "酵素/紅鑽/焦糖/單噴精華液" at bounding box center [257, 181] width 66 height 7
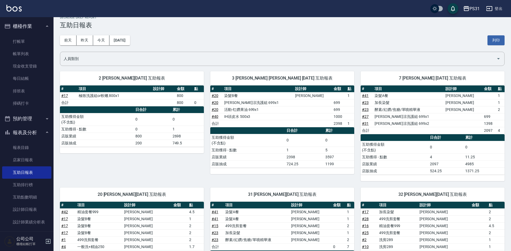
scroll to position [0, 0]
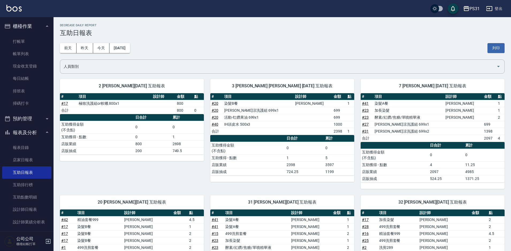
drag, startPoint x: 293, startPoint y: 112, endPoint x: 282, endPoint y: 154, distance: 43.1
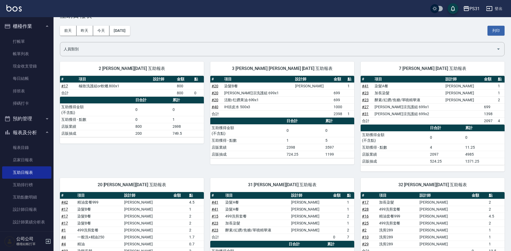
scroll to position [27, 0]
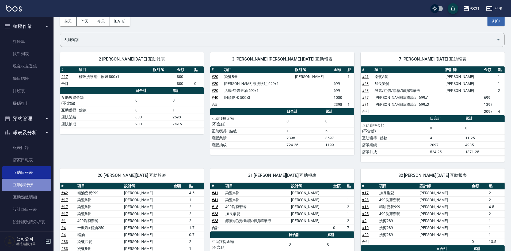
click at [34, 184] on link "互助排行榜" at bounding box center [26, 184] width 49 height 12
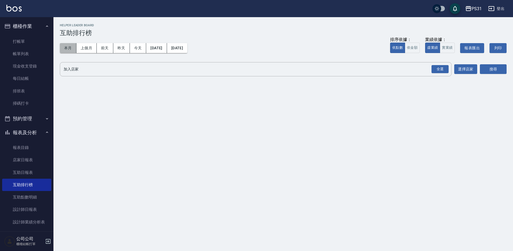
click at [71, 46] on button "本月" at bounding box center [68, 48] width 17 height 10
click at [443, 67] on div "全選" at bounding box center [440, 69] width 17 height 8
click at [504, 71] on button "搜尋" at bounding box center [493, 69] width 27 height 10
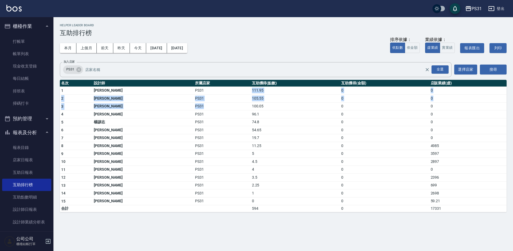
drag, startPoint x: 212, startPoint y: 102, endPoint x: 215, endPoint y: 92, distance: 10.8
click at [215, 92] on tbody "1 [PERSON_NAME]PS31 111.95 0 0 2 [PERSON_NAME]PS31 105.55 0 0 3 [PERSON_NAME]PS…" at bounding box center [283, 148] width 447 height 125
click at [199, 87] on td "PS31" at bounding box center [222, 90] width 57 height 8
drag, startPoint x: 210, startPoint y: 95, endPoint x: 239, endPoint y: 107, distance: 30.5
click at [239, 108] on tbody "1 [PERSON_NAME]PS31 111.95 0 0 2 [PERSON_NAME]PS31 105.55 0 0 3 [PERSON_NAME]PS…" at bounding box center [283, 148] width 447 height 125
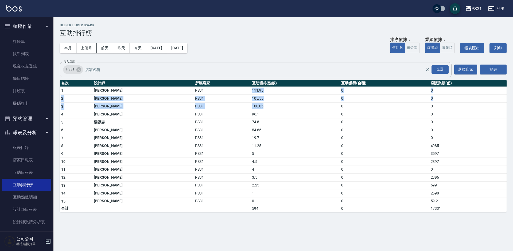
click at [231, 62] on div "PS31 全選 加入店家" at bounding box center [256, 69] width 392 height 15
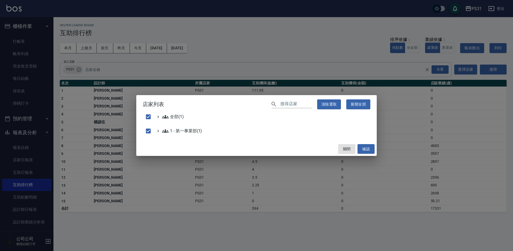
drag, startPoint x: 332, startPoint y: 182, endPoint x: 339, endPoint y: 170, distance: 13.6
click at [335, 176] on div "店家列表 ​ 清除選取 展開全部 全部(1) 1 - 第一事業部(1) 關閉 確認" at bounding box center [256, 125] width 513 height 251
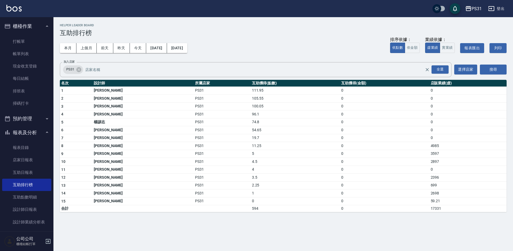
click at [347, 147] on td "0" at bounding box center [384, 146] width 89 height 8
drag, startPoint x: 212, startPoint y: 139, endPoint x: 205, endPoint y: 133, distance: 8.5
click at [209, 136] on td "PS31" at bounding box center [222, 138] width 57 height 8
drag, startPoint x: 214, startPoint y: 138, endPoint x: 228, endPoint y: 138, distance: 13.9
click at [251, 138] on td "19.7" at bounding box center [295, 138] width 89 height 8
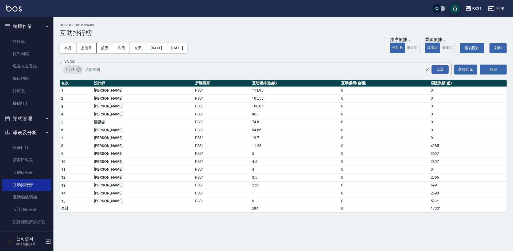
click at [205, 145] on td "PS31" at bounding box center [222, 146] width 57 height 8
drag, startPoint x: 204, startPoint y: 142, endPoint x: 248, endPoint y: 134, distance: 45.0
click at [248, 134] on tbody "1 [PERSON_NAME]PS31 111.95 0 0 2 [PERSON_NAME]PS31 105.55 0 0 3 [PERSON_NAME]PS…" at bounding box center [283, 148] width 447 height 125
click at [251, 120] on td "74.8" at bounding box center [295, 122] width 89 height 8
click at [441, 47] on button "實業績" at bounding box center [447, 48] width 15 height 10
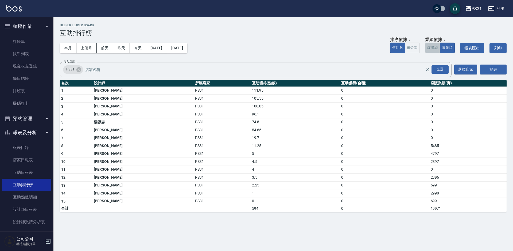
click at [428, 48] on button "虛業績" at bounding box center [432, 48] width 15 height 10
click at [406, 50] on button "依金額" at bounding box center [412, 48] width 15 height 10
click at [396, 49] on button "依點數" at bounding box center [397, 48] width 15 height 10
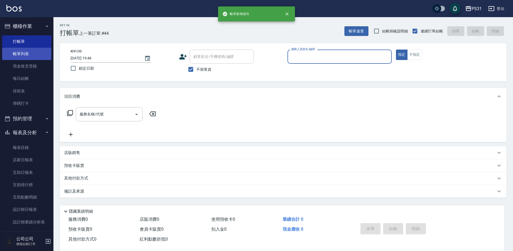
click at [27, 53] on link "帳單列表" at bounding box center [26, 54] width 49 height 12
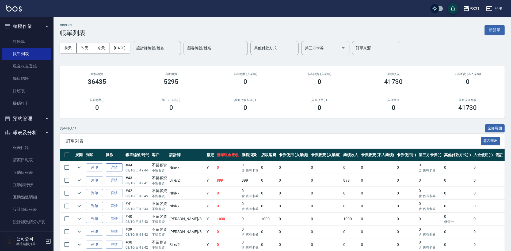
click at [111, 168] on link "詳情" at bounding box center [114, 167] width 17 height 8
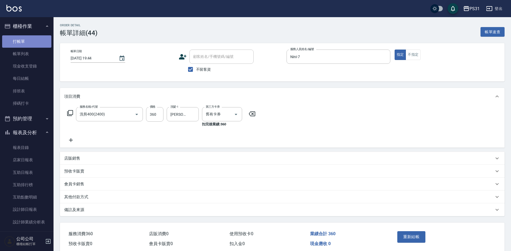
click at [40, 41] on link "打帳單" at bounding box center [26, 41] width 49 height 12
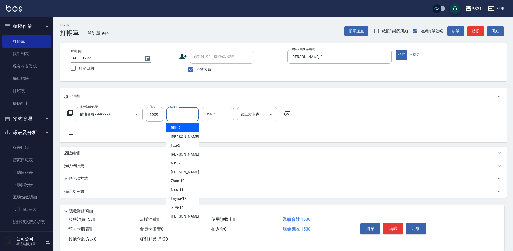
click at [183, 112] on input "Spa-1" at bounding box center [182, 113] width 27 height 9
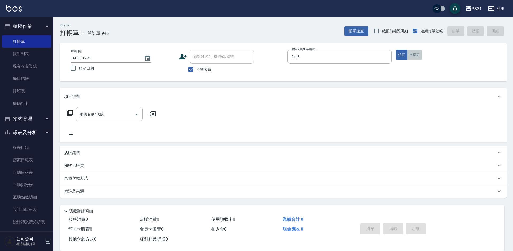
click at [410, 56] on button "不指定" at bounding box center [415, 54] width 15 height 10
click at [400, 52] on button "指定" at bounding box center [401, 54] width 11 height 10
click at [26, 175] on link "互助日報表" at bounding box center [26, 172] width 49 height 12
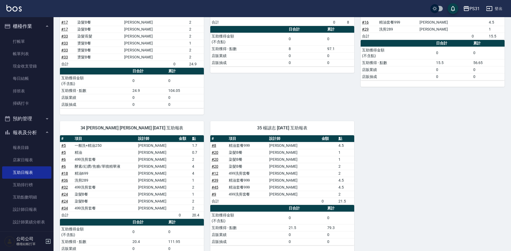
scroll to position [241, 0]
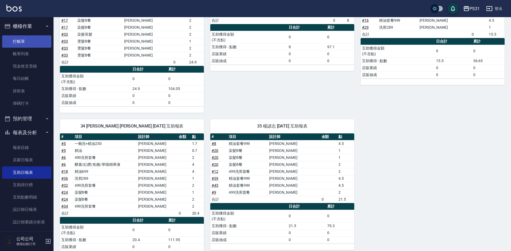
click at [33, 42] on link "打帳單" at bounding box center [26, 41] width 49 height 12
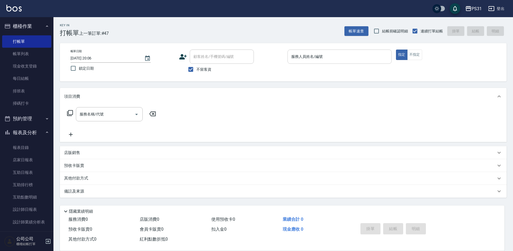
click at [332, 60] on input "服務人員姓名/編號" at bounding box center [339, 56] width 99 height 9
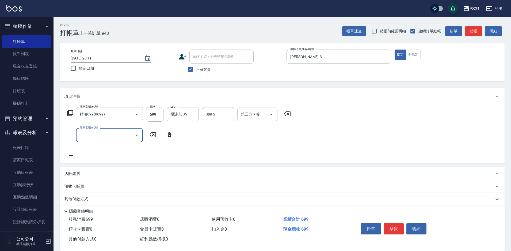
click at [262, 116] on input "第三方卡券" at bounding box center [253, 113] width 27 height 9
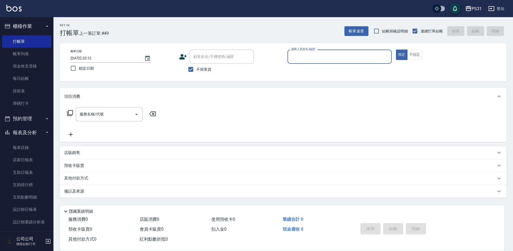
click at [340, 62] on div "服務人員姓名/編號" at bounding box center [340, 56] width 104 height 14
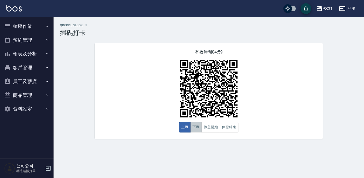
click at [198, 127] on button "下班" at bounding box center [195, 127] width 11 height 10
